Goal: Transaction & Acquisition: Purchase product/service

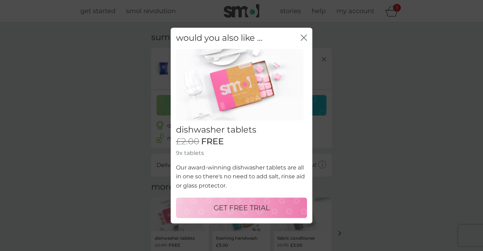
click at [250, 210] on p "GET FREE TRIAL" at bounding box center [242, 207] width 56 height 11
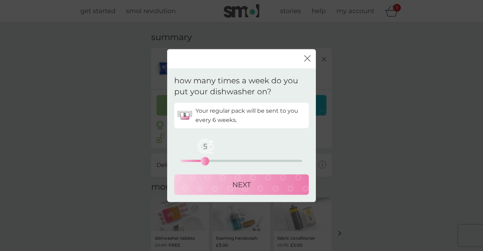
drag, startPoint x: 181, startPoint y: 161, endPoint x: 205, endPoint y: 160, distance: 23.8
click at [205, 160] on div "5" at bounding box center [205, 160] width 3 height 3
click at [233, 186] on p "NEXT" at bounding box center [241, 184] width 18 height 11
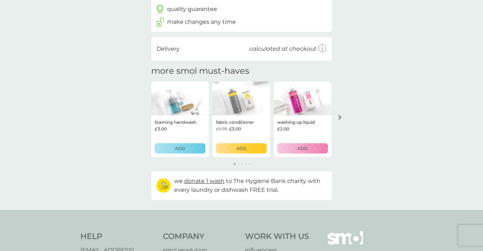
scroll to position [157, 0]
click at [339, 117] on icon "arrow right" at bounding box center [339, 117] width 3 height 5
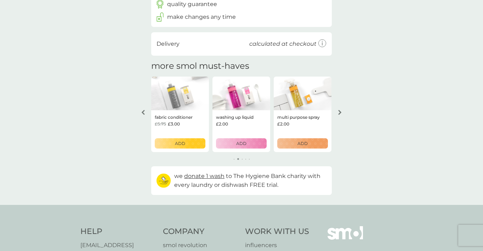
click at [340, 107] on button "arrow right" at bounding box center [340, 112] width 12 height 13
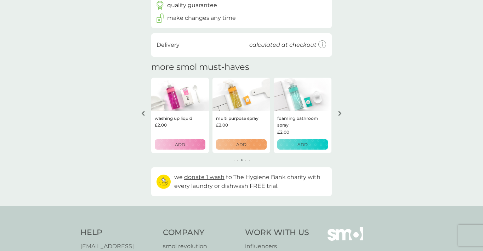
click at [339, 112] on icon "arrow right" at bounding box center [340, 113] width 4 height 5
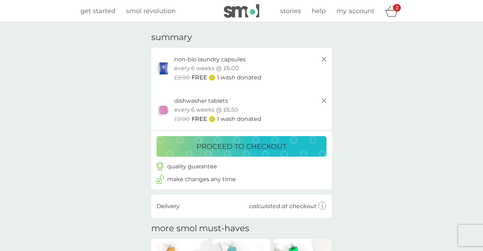
scroll to position [0, 0]
click at [227, 149] on p "proceed to checkout" at bounding box center [242, 146] width 90 height 11
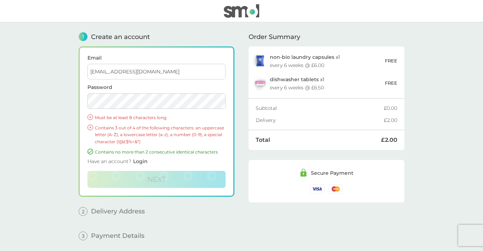
type input "[EMAIL_ADDRESS][DOMAIN_NAME]"
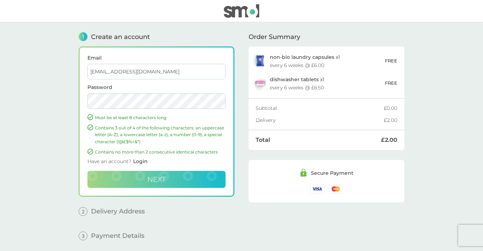
click at [161, 176] on span "Next" at bounding box center [156, 179] width 18 height 9
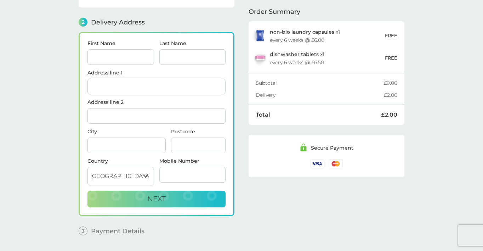
scroll to position [87, 0]
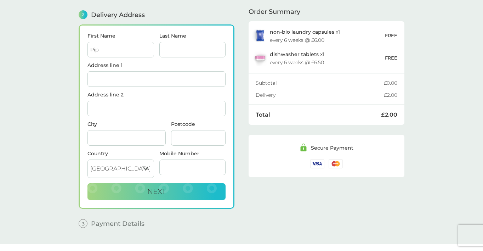
type input "Pip"
type input "[PERSON_NAME]"
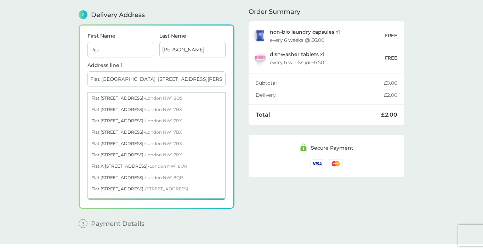
type input "Flat [GEOGRAPHIC_DATA], [STREET_ADDRESS][PERSON_NAME]"
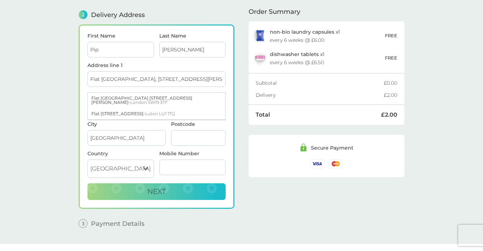
type input "[GEOGRAPHIC_DATA]"
type input "SW19 3TF"
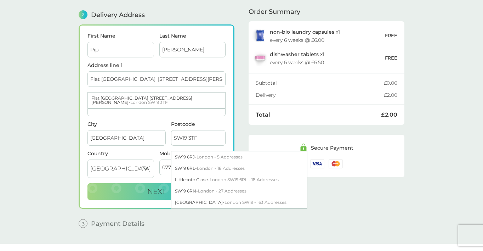
type input "07793058881"
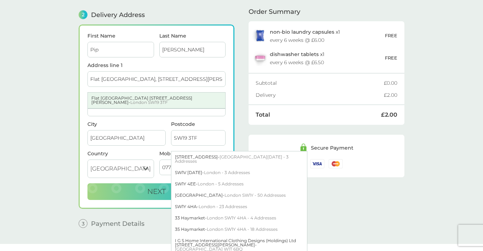
click at [136, 98] on div "Flat [GEOGRAPHIC_DATA][STREET_ADDRESS][PERSON_NAME]" at bounding box center [156, 100] width 137 height 16
type input "Flat [STREET_ADDRESS]"
type input "[STREET_ADDRESS][PERSON_NAME]"
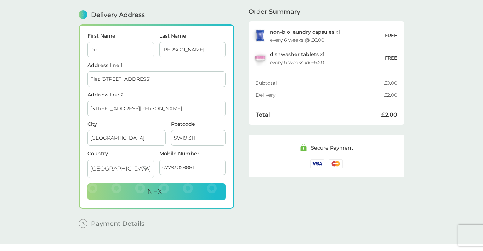
click at [199, 164] on input "07793058881" at bounding box center [192, 167] width 67 height 16
click at [263, 205] on div "Order Summary non-bio laundry capsules x 1 every 6 weeks @ £6.00 FREE dishwashe…" at bounding box center [327, 84] width 156 height 298
click at [164, 195] on span "Next" at bounding box center [156, 191] width 18 height 9
type input "07793058882"
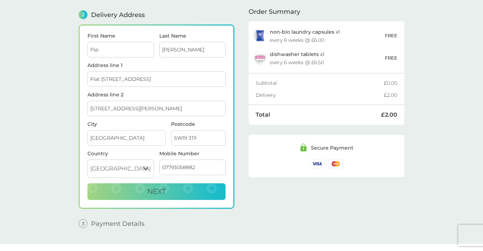
click at [157, 191] on button "Next" at bounding box center [157, 191] width 138 height 17
checkbox input "true"
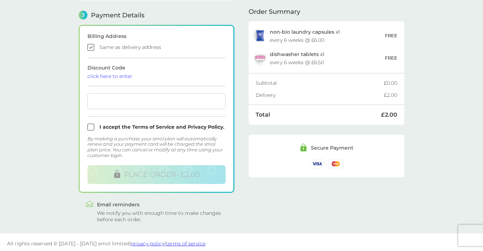
scroll to position [203, 0]
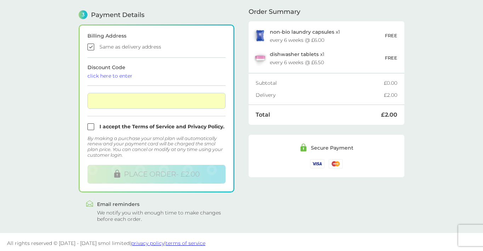
click at [96, 126] on input "checkbox" at bounding box center [157, 126] width 138 height 7
checkbox input "true"
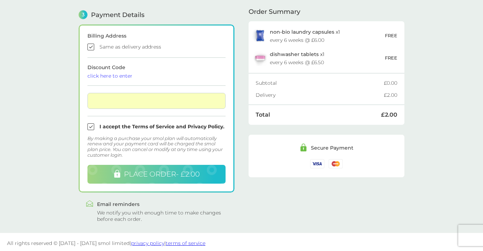
click at [186, 177] on button "PLACE ORDER - £2.00" at bounding box center [157, 174] width 138 height 19
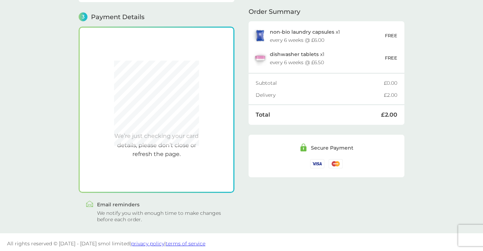
scroll to position [202, 0]
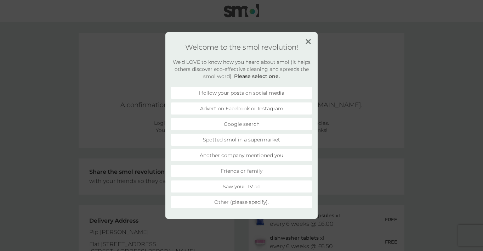
click at [269, 92] on li "I follow your posts on social media" at bounding box center [242, 93] width 142 height 12
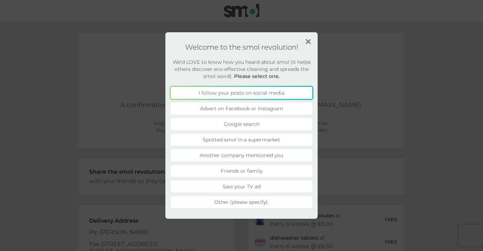
click at [266, 107] on li "Advert on Facebook or Instagram" at bounding box center [242, 108] width 142 height 12
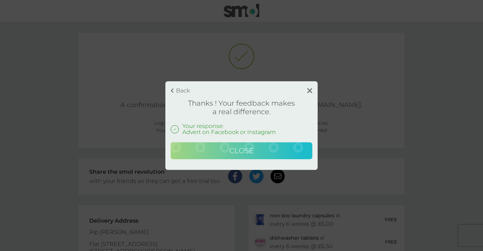
click at [265, 151] on button "Close" at bounding box center [242, 150] width 142 height 17
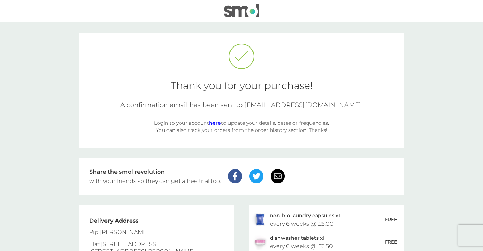
click at [216, 126] on div "Login to your account here to update your details, dates or frequencies. You ca…" at bounding box center [241, 126] width 177 height 14
click at [217, 124] on link "here" at bounding box center [215, 123] width 12 height 6
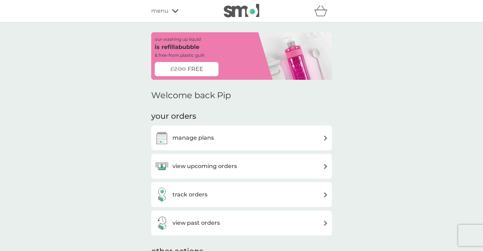
click at [190, 66] on span "FREE" at bounding box center [196, 68] width 16 height 9
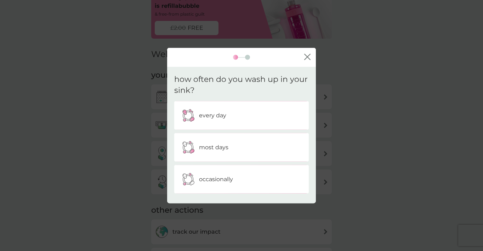
scroll to position [46, 0]
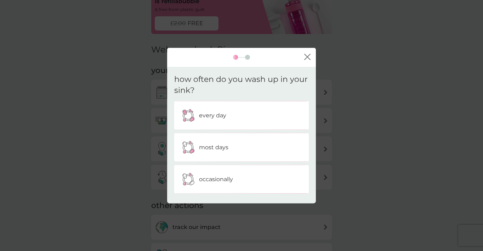
click at [206, 114] on p "every day" at bounding box center [212, 115] width 27 height 9
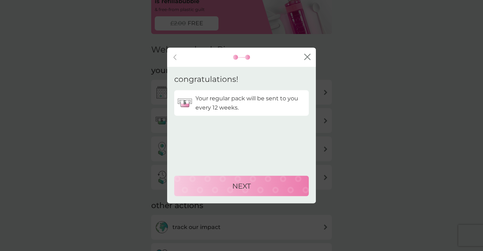
click at [224, 108] on p "Your regular pack will be sent to you every 12 weeks." at bounding box center [251, 103] width 110 height 18
click at [247, 184] on p "NEXT" at bounding box center [241, 185] width 18 height 11
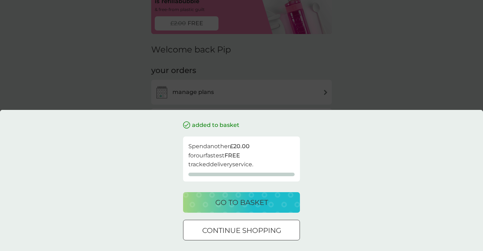
click at [277, 205] on div "go to basket" at bounding box center [241, 202] width 103 height 11
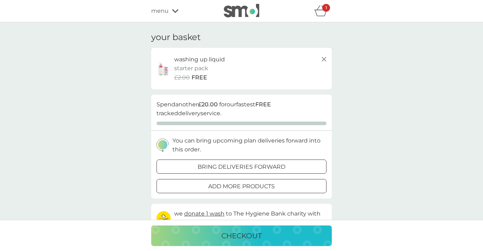
click at [178, 11] on icon at bounding box center [175, 11] width 6 height 4
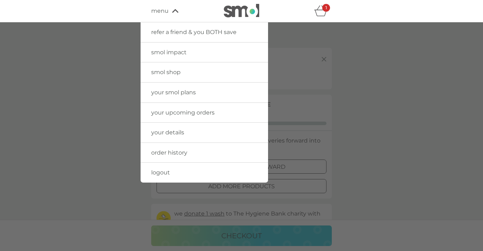
click at [177, 14] on div "menu" at bounding box center [181, 10] width 60 height 9
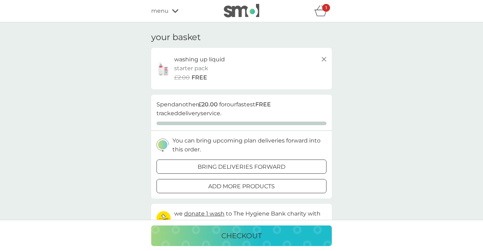
click at [246, 12] on img at bounding box center [241, 10] width 35 height 13
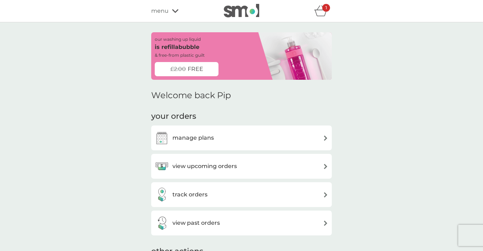
click at [209, 69] on div "£2.00 FREE" at bounding box center [187, 69] width 64 height 14
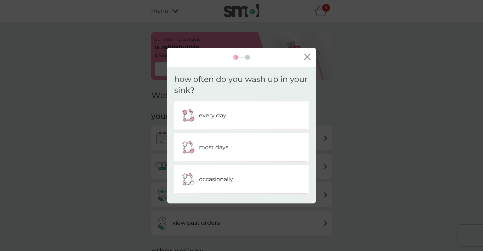
click at [230, 107] on div "every day" at bounding box center [242, 115] width 124 height 18
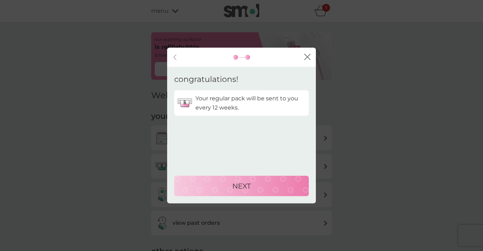
click at [252, 181] on div "NEXT" at bounding box center [241, 185] width 120 height 11
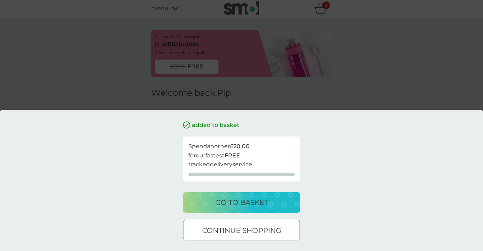
click at [245, 194] on button "go to basket" at bounding box center [241, 202] width 117 height 21
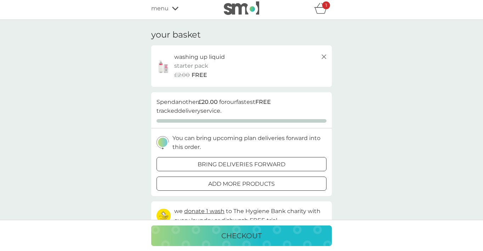
click at [244, 201] on div "your basket washing up liquid starter pack every 12 weeks @ £8.50 £2.00 FREE pr…" at bounding box center [241, 179] width 181 height 298
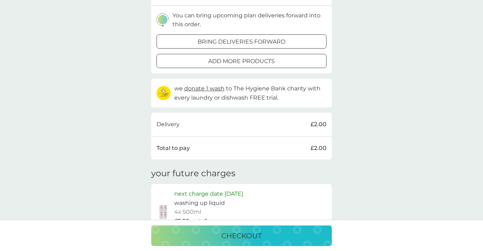
scroll to position [134, 0]
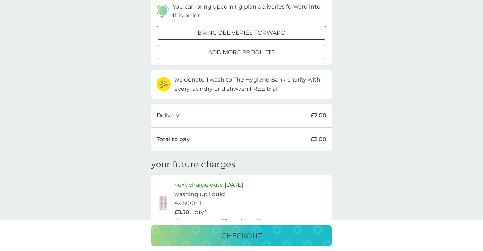
click at [160, 80] on icon at bounding box center [164, 84] width 14 height 14
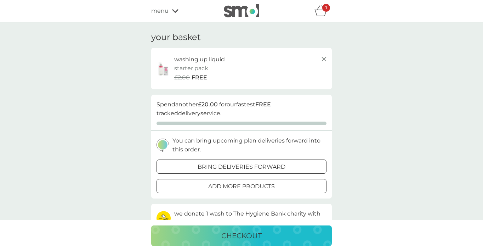
scroll to position [0, 0]
click at [173, 15] on div "menu" at bounding box center [181, 10] width 60 height 9
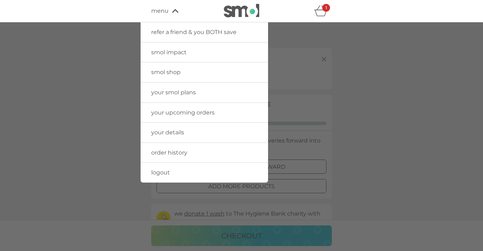
click at [170, 72] on span "smol shop" at bounding box center [165, 72] width 29 height 7
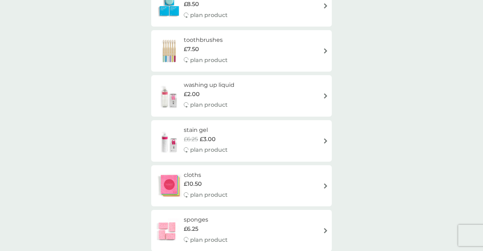
scroll to position [672, 0]
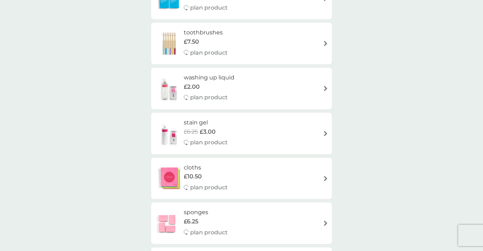
click at [199, 73] on h6 "washing up liquid" at bounding box center [209, 77] width 51 height 9
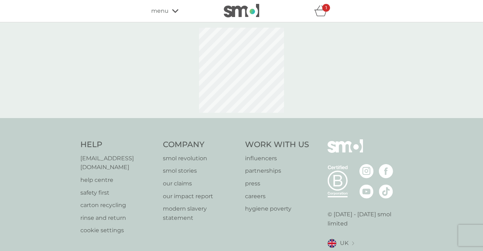
select select "112"
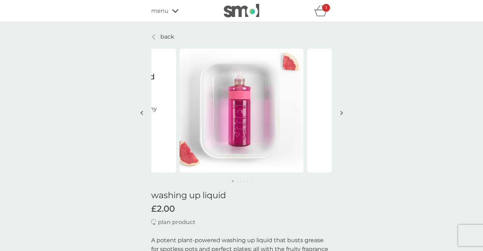
drag, startPoint x: 336, startPoint y: 108, endPoint x: 350, endPoint y: 117, distance: 16.3
click at [343, 113] on img "button" at bounding box center [341, 112] width 3 height 5
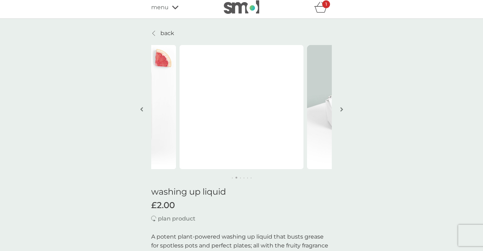
scroll to position [5, 0]
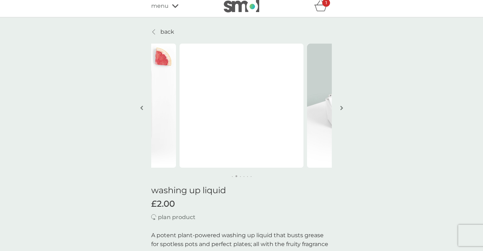
click at [343, 113] on button "button" at bounding box center [341, 108] width 5 height 35
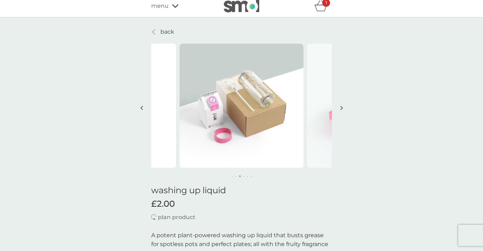
click at [343, 113] on button "button" at bounding box center [341, 108] width 5 height 35
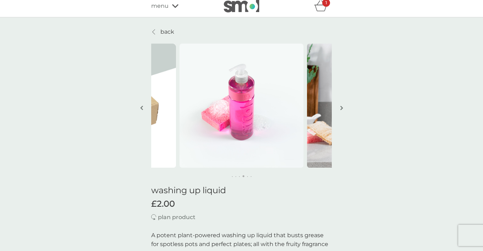
click at [343, 113] on button "button" at bounding box center [341, 108] width 5 height 35
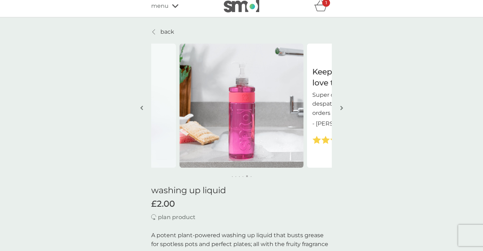
click at [343, 113] on button "button" at bounding box center [341, 108] width 5 height 35
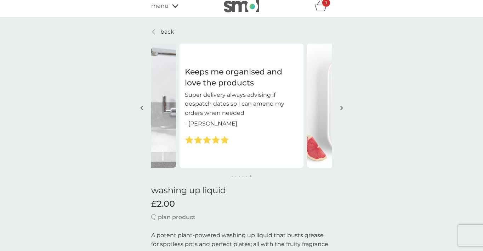
click at [343, 113] on button "button" at bounding box center [341, 108] width 5 height 35
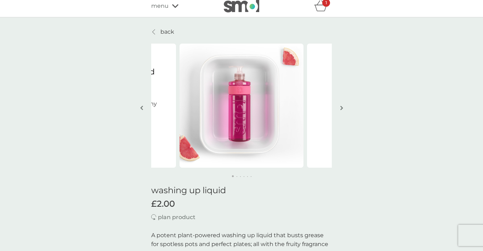
click at [343, 113] on button "button" at bounding box center [341, 108] width 5 height 35
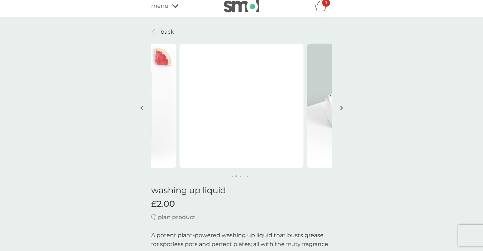
click at [343, 113] on button "button" at bounding box center [341, 108] width 5 height 35
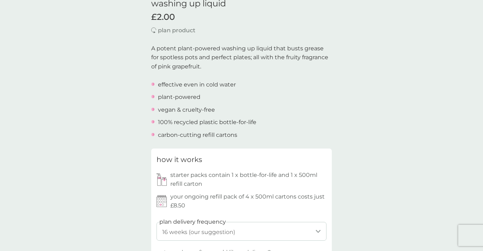
scroll to position [186, 0]
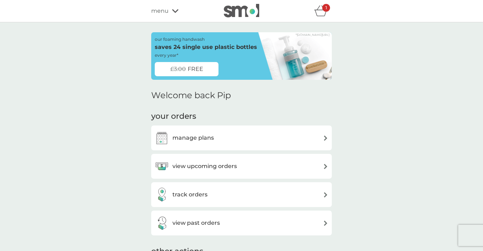
click at [292, 138] on div "manage plans" at bounding box center [242, 138] width 174 height 14
